Goal: Task Accomplishment & Management: Use online tool/utility

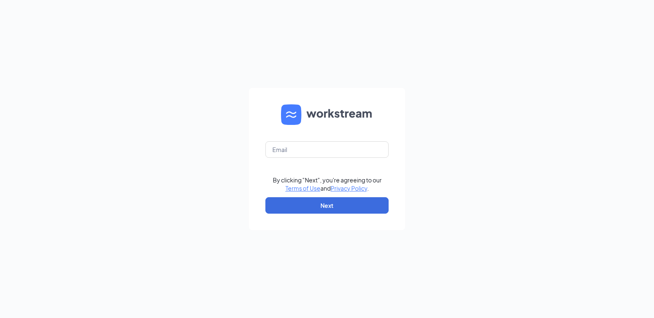
drag, startPoint x: 234, startPoint y: 0, endPoint x: 127, endPoint y: 84, distance: 135.8
click at [127, 84] on div "By clicking "Next", you're agreeing to our Terms of Use and Privacy Policy . Ne…" at bounding box center [327, 159] width 654 height 318
click at [337, 142] on input "text" at bounding box center [326, 149] width 123 height 16
type input "tscla21@crcafes.com"
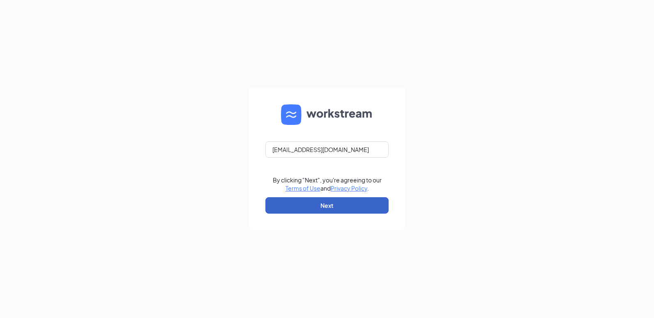
click at [315, 211] on button "Next" at bounding box center [326, 205] width 123 height 16
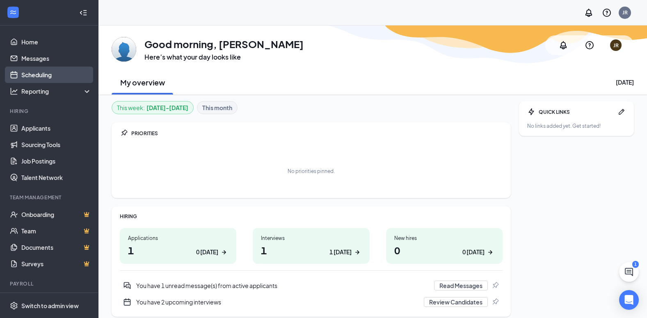
click at [44, 70] on link "Scheduling" at bounding box center [56, 75] width 70 height 16
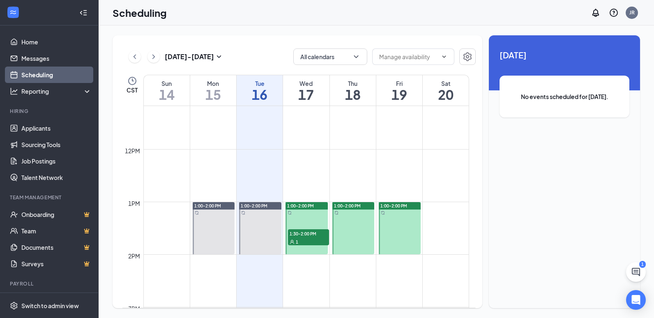
scroll to position [568, 0]
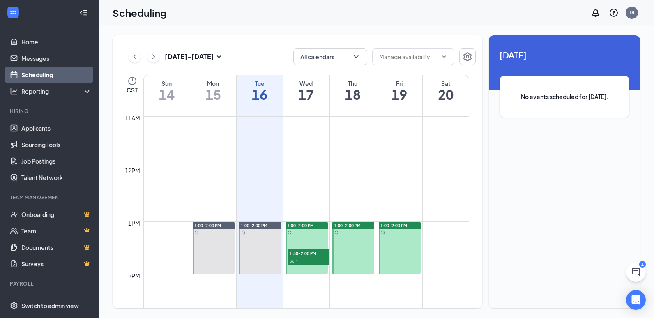
click at [312, 256] on span "1:30-2:00 PM" at bounding box center [308, 253] width 41 height 8
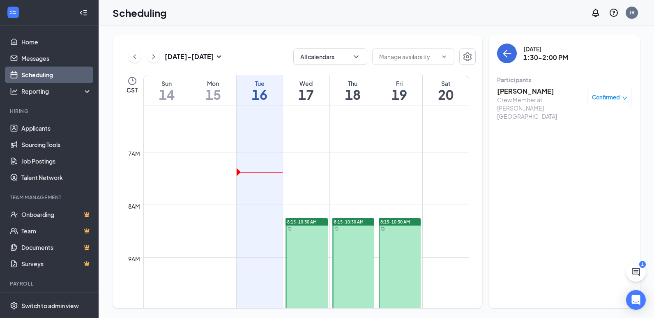
scroll to position [321, 0]
